Goal: Task Accomplishment & Management: Use online tool/utility

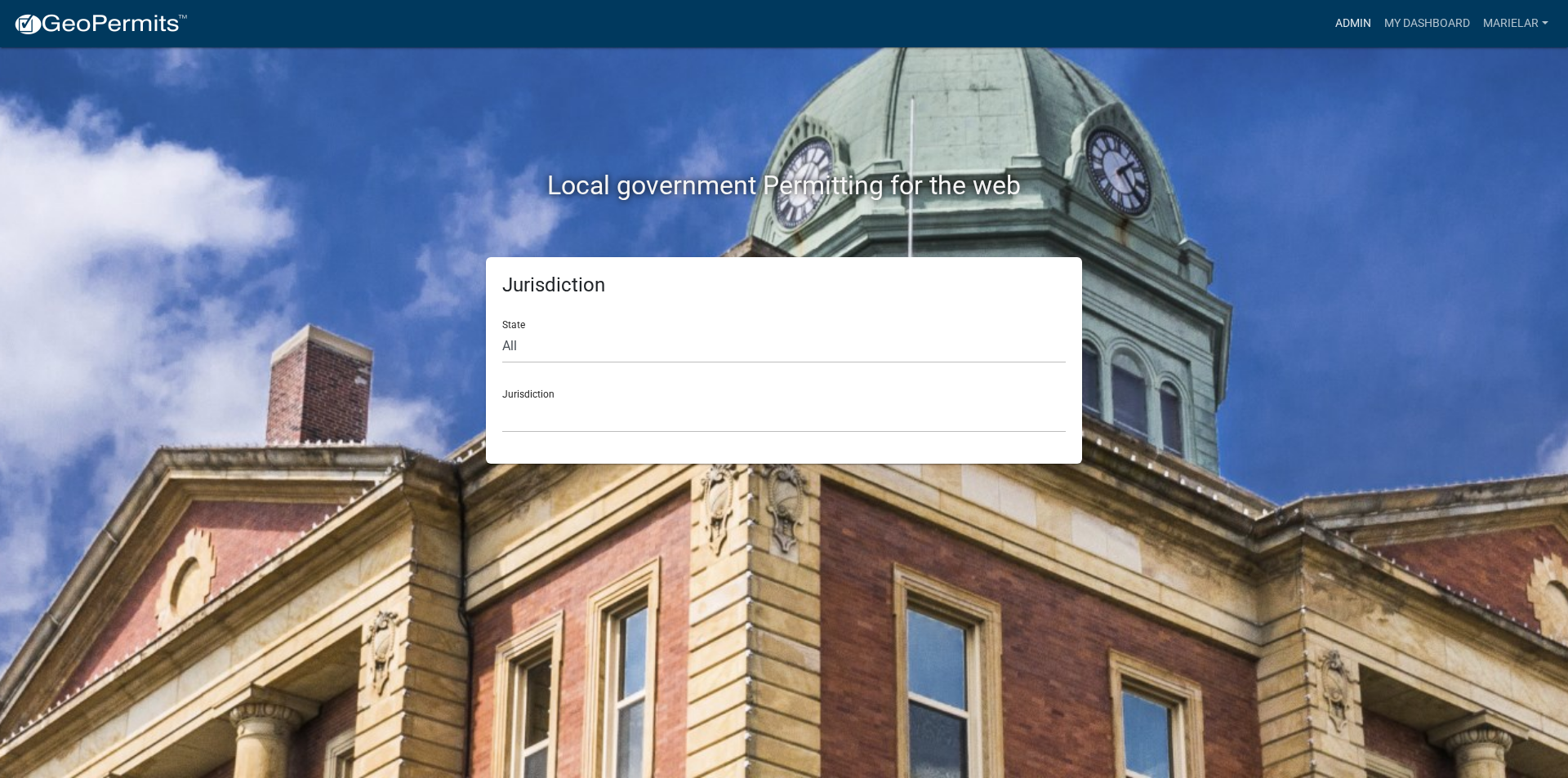
click at [1360, 25] on link "Admin" at bounding box center [1353, 24] width 49 height 31
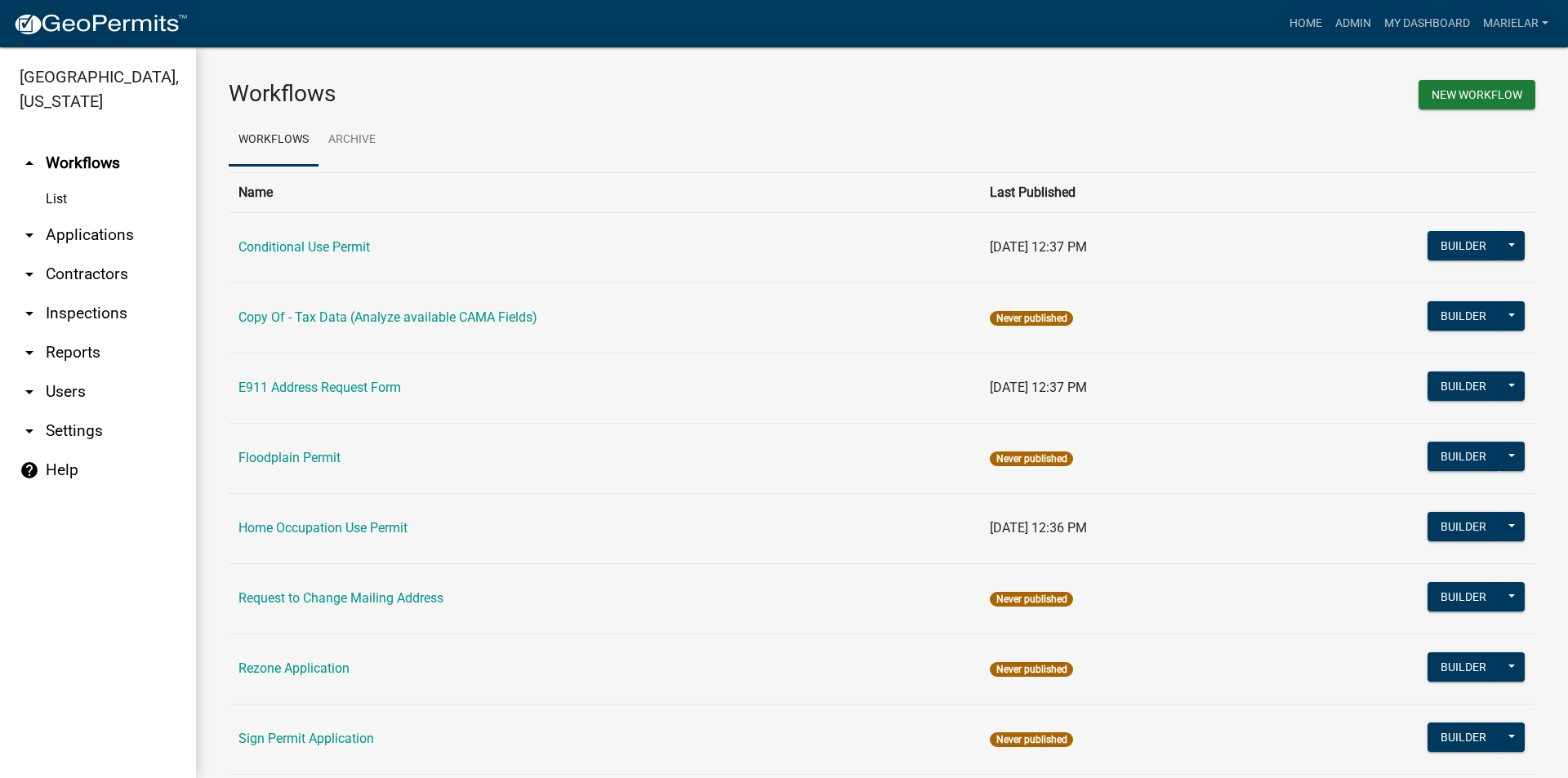
click at [27, 225] on icon "arrow_drop_down" at bounding box center [29, 234] width 19 height 19
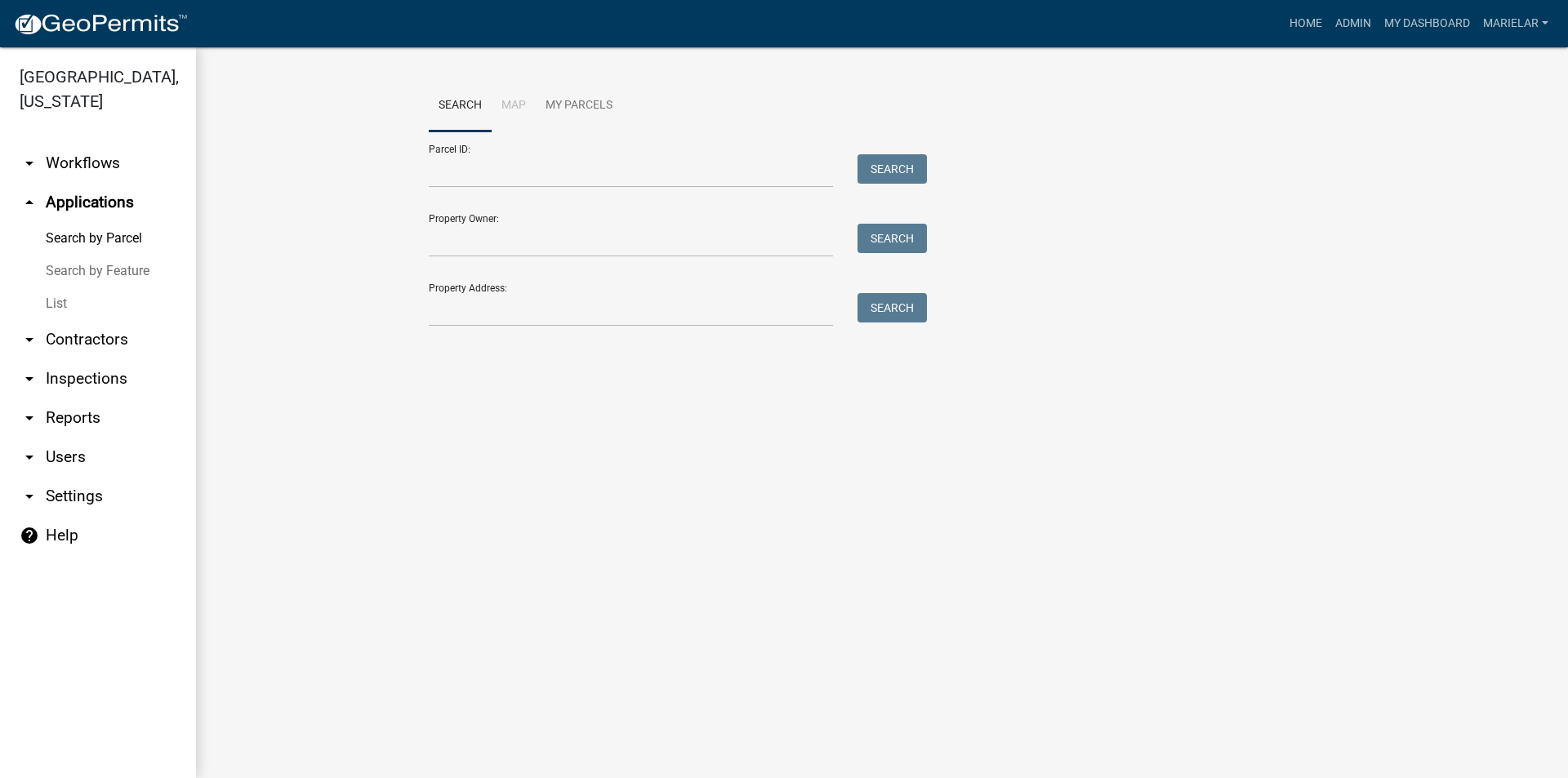
click at [64, 288] on link "List" at bounding box center [98, 304] width 196 height 33
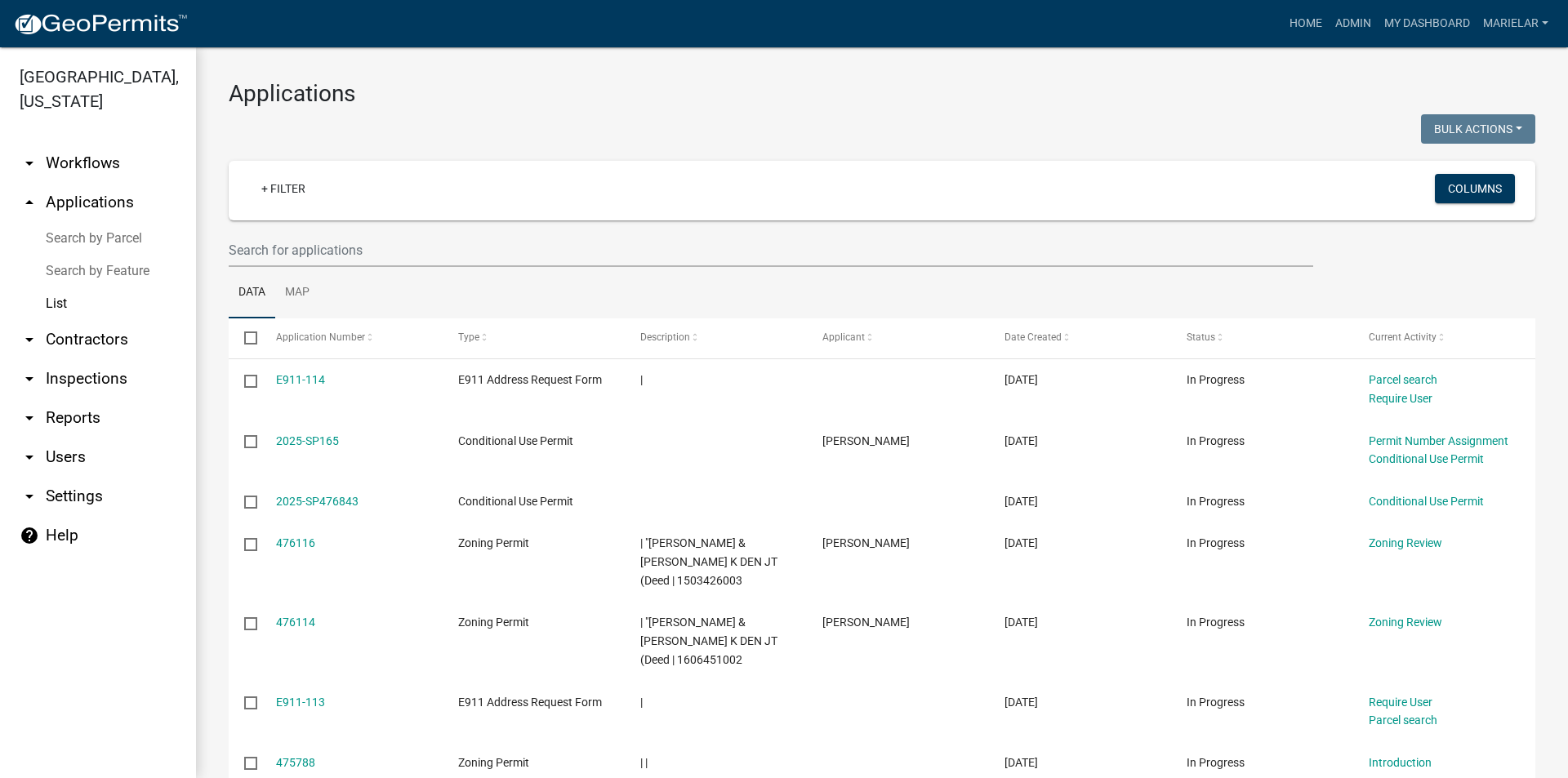
click at [1146, 16] on div "Home Admin My Dashboard marielar Admin Account Logout" at bounding box center [878, 24] width 1354 height 31
click at [471, 246] on input "text" at bounding box center [771, 250] width 1085 height 34
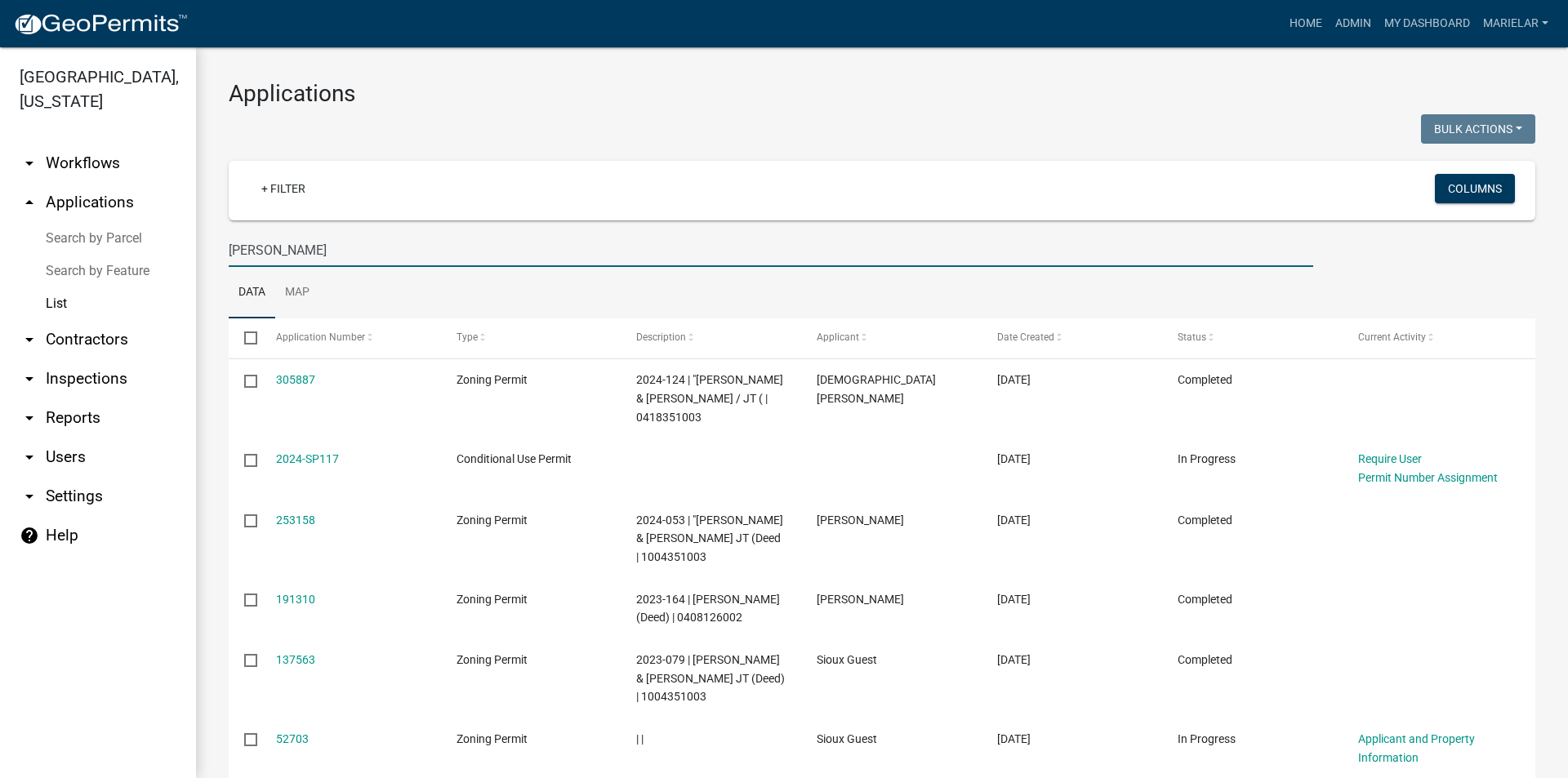
type input "[PERSON_NAME]"
